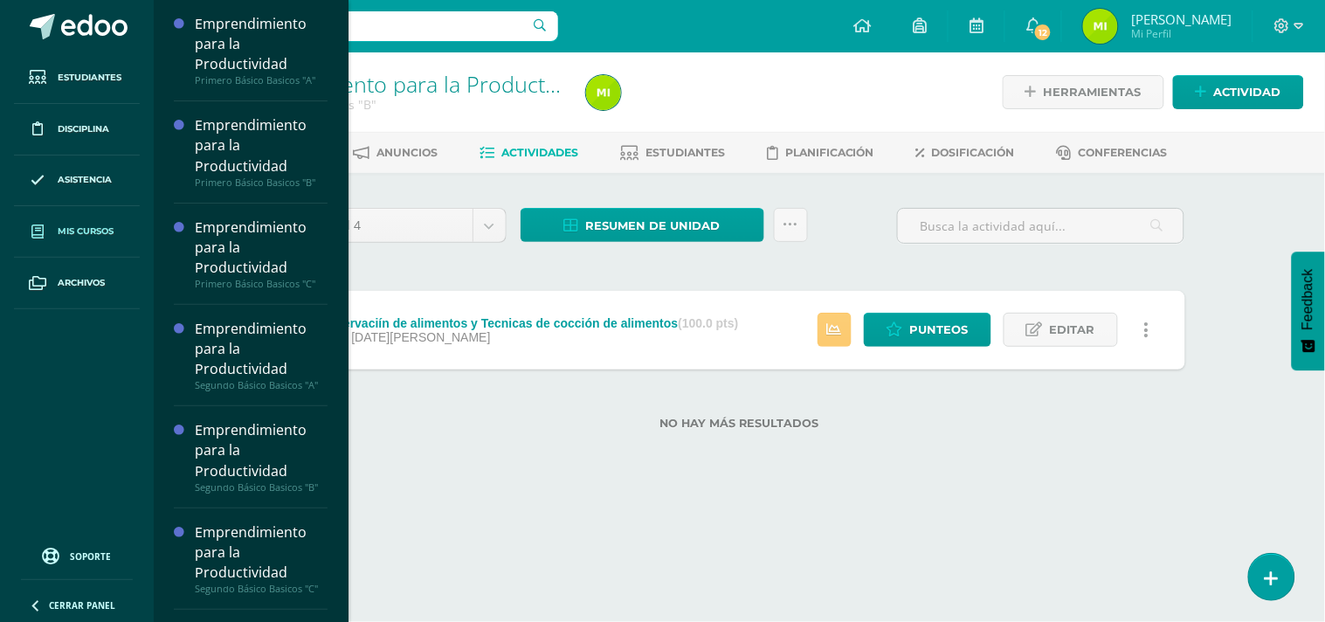
click at [114, 231] on span "Mis cursos" at bounding box center [86, 231] width 56 height 14
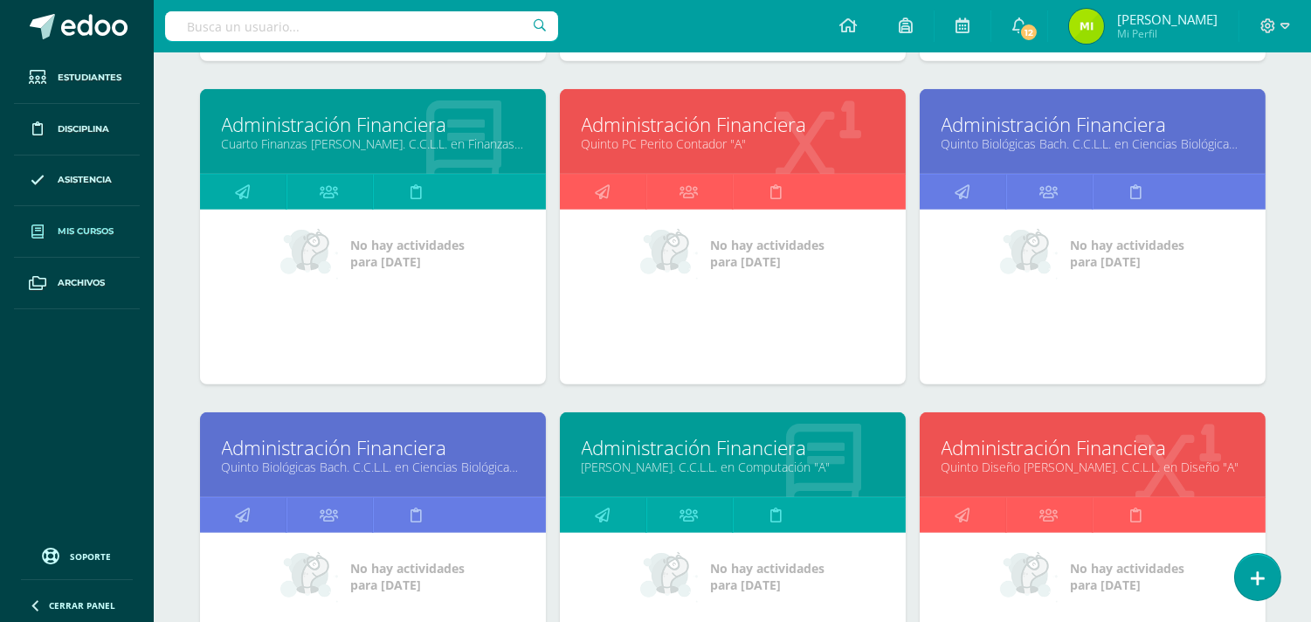
scroll to position [1948, 0]
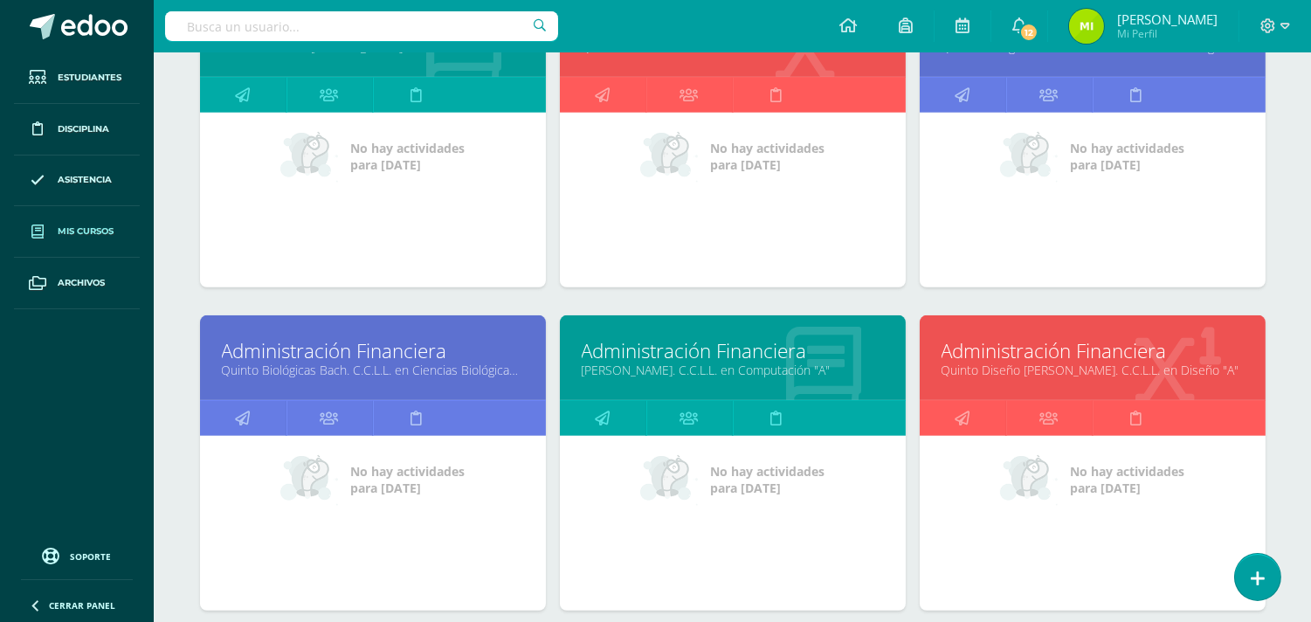
click at [368, 369] on link "Quinto Biológicas Bach. C.C.L.L. en Ciencias Biológicas "B"" at bounding box center [373, 370] width 302 height 17
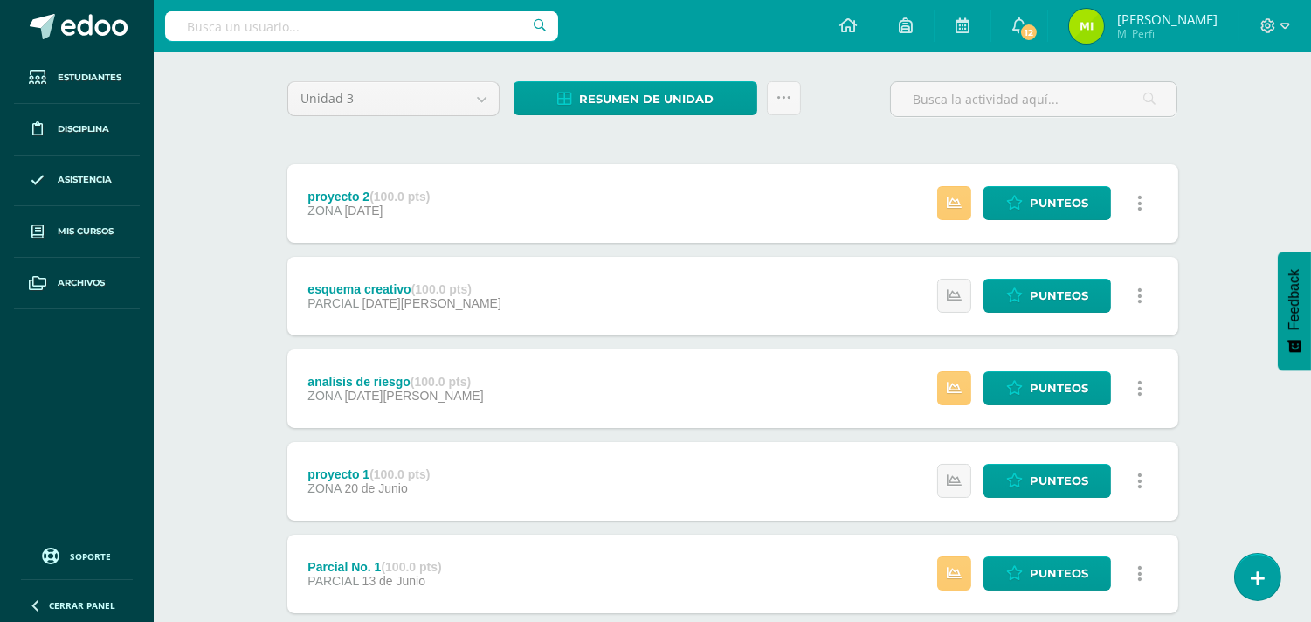
scroll to position [417, 0]
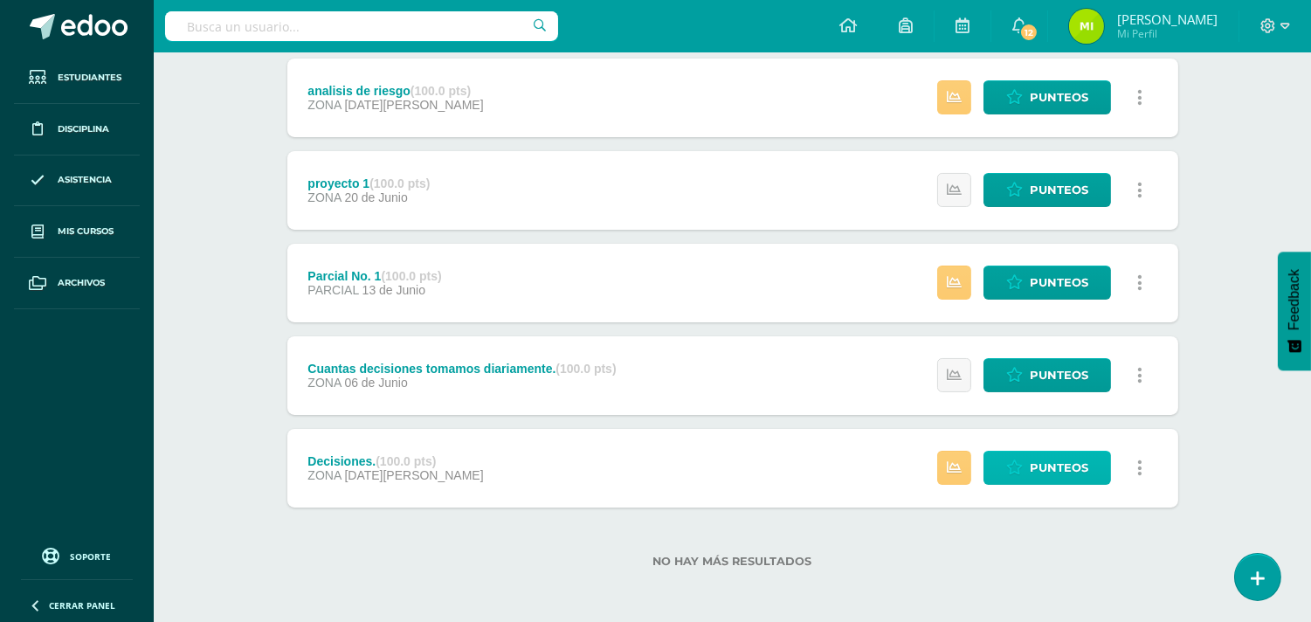
click at [1031, 468] on span "Punteos" at bounding box center [1059, 468] width 59 height 32
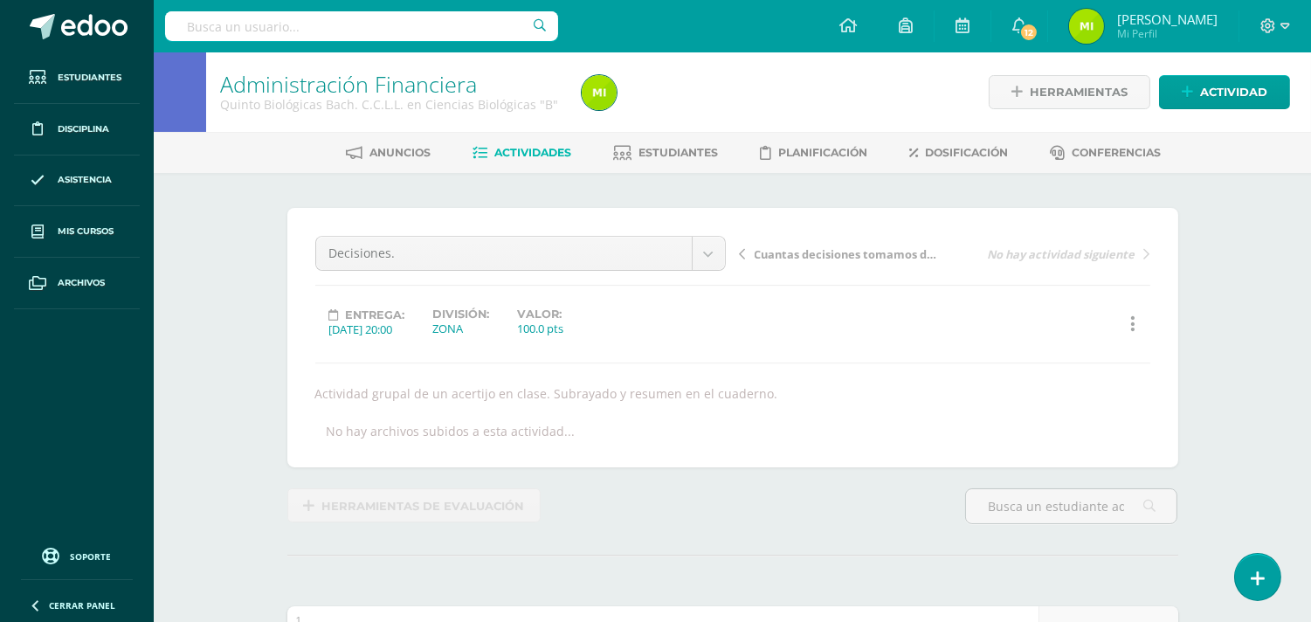
click at [516, 151] on span "Actividades" at bounding box center [532, 152] width 77 height 13
